Goal: Information Seeking & Learning: Learn about a topic

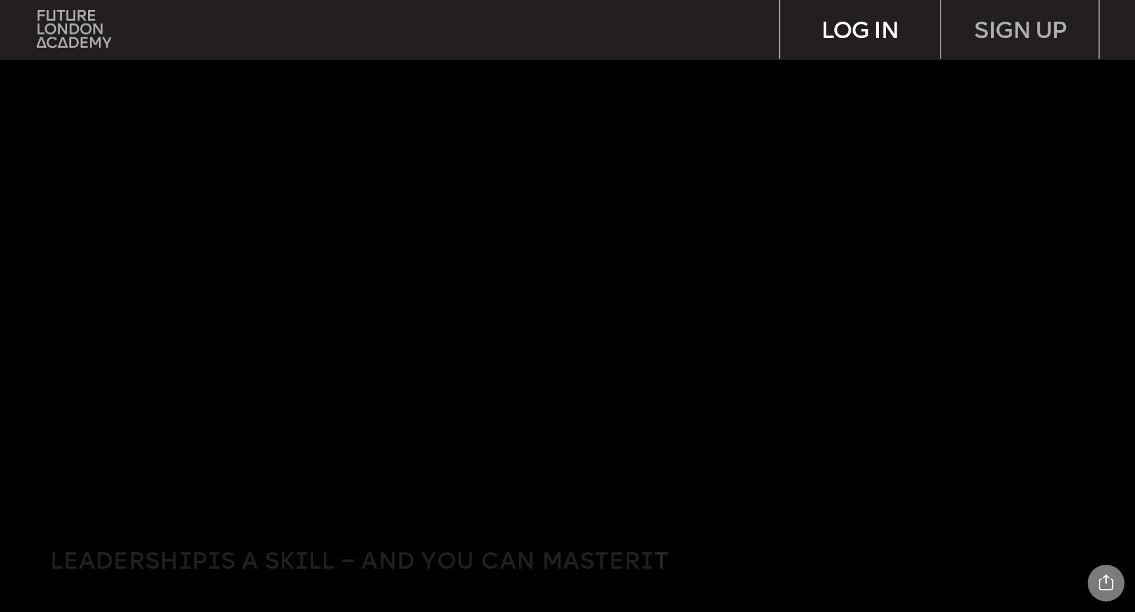
click at [850, 31] on div "LOG IN" at bounding box center [861, 29] width 160 height 58
click at [83, 32] on img at bounding box center [74, 28] width 74 height 37
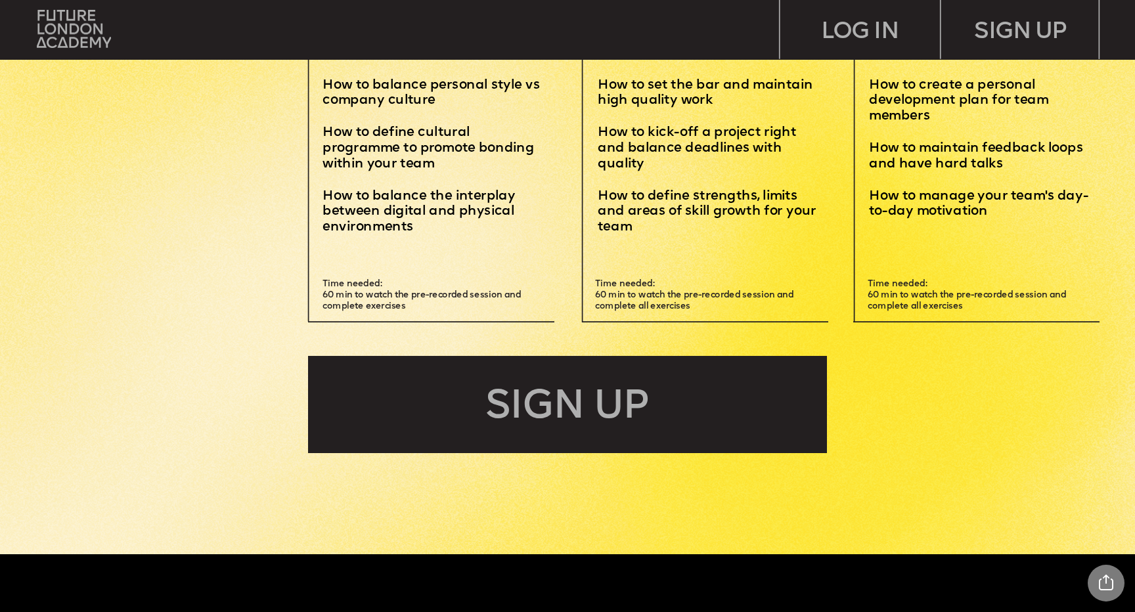
scroll to position [3404, 0]
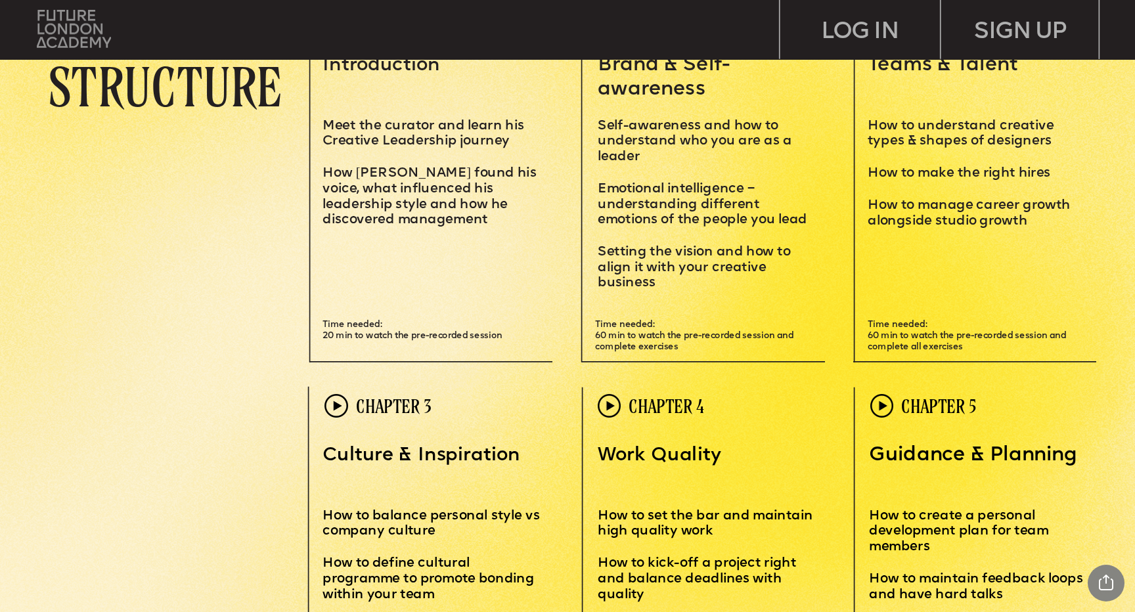
click at [56, 20] on img at bounding box center [74, 28] width 74 height 37
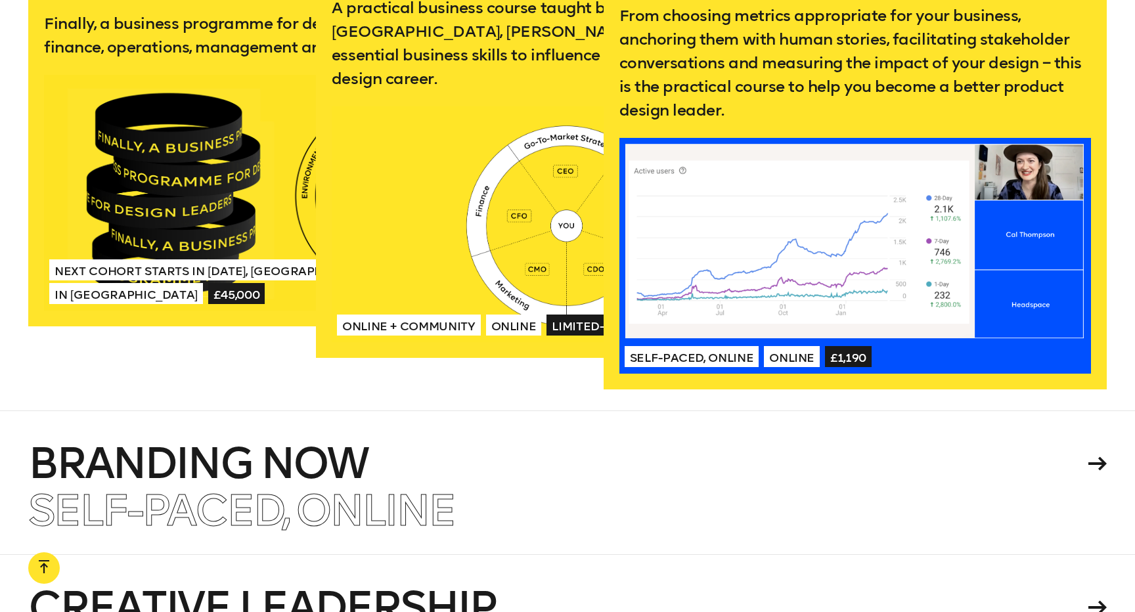
scroll to position [2794, 0]
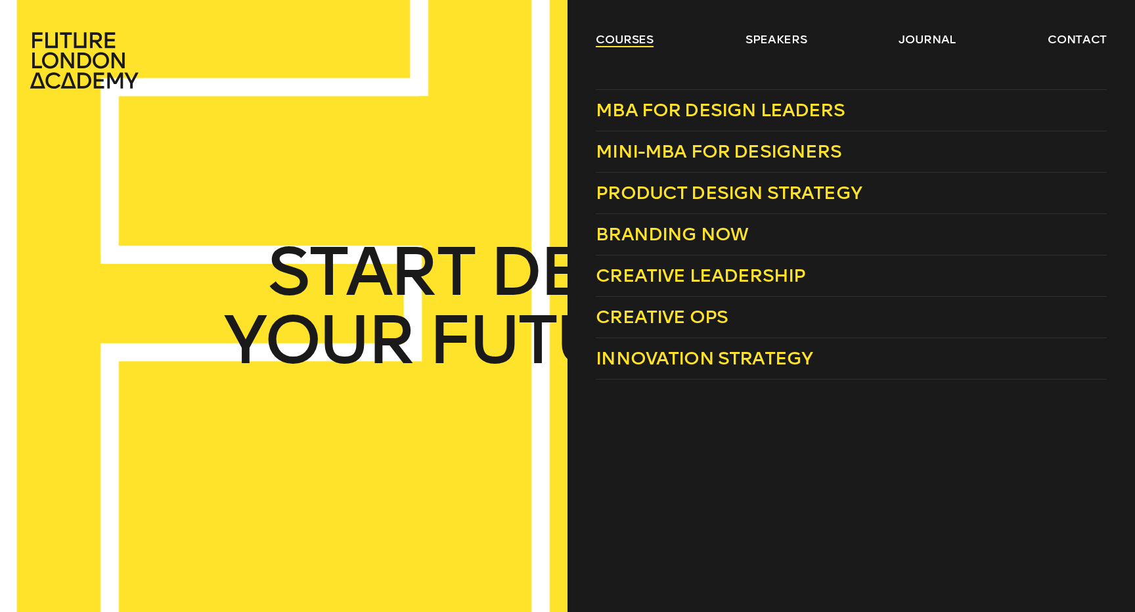
click at [615, 37] on link "courses" at bounding box center [625, 40] width 58 height 16
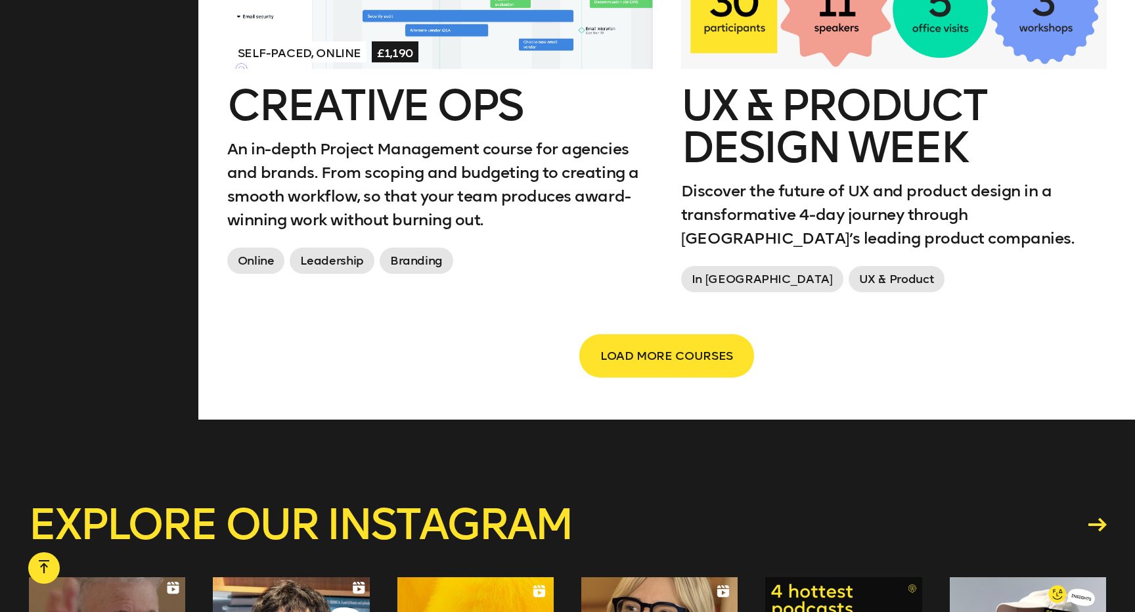
scroll to position [2302, 0]
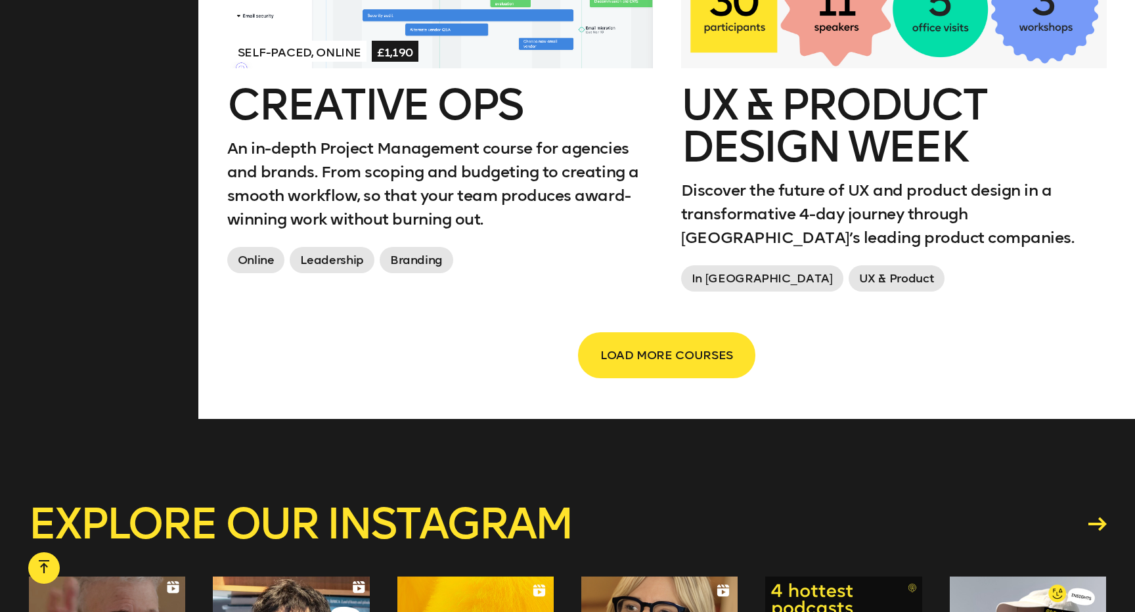
click at [671, 363] on span "LOAD MORE COURSES" at bounding box center [667, 355] width 133 height 25
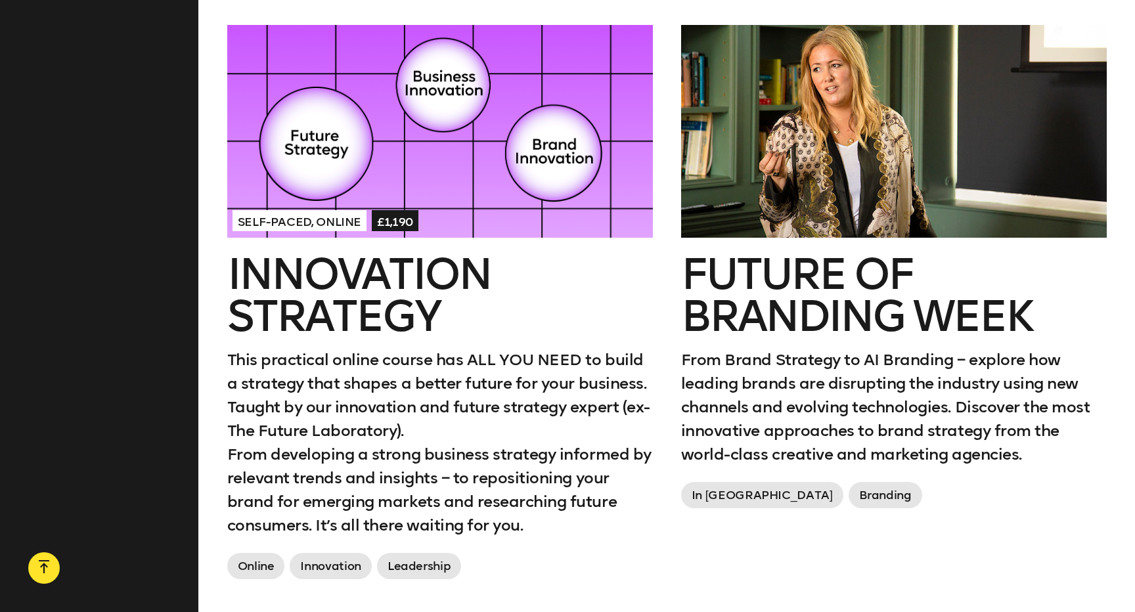
scroll to position [2607, 0]
